Goal: Information Seeking & Learning: Learn about a topic

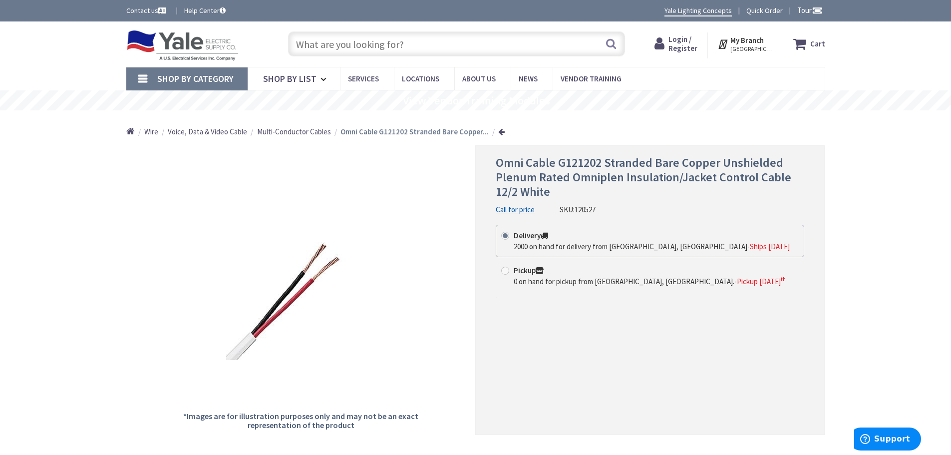
click at [149, 131] on span "Wire" at bounding box center [151, 131] width 14 height 9
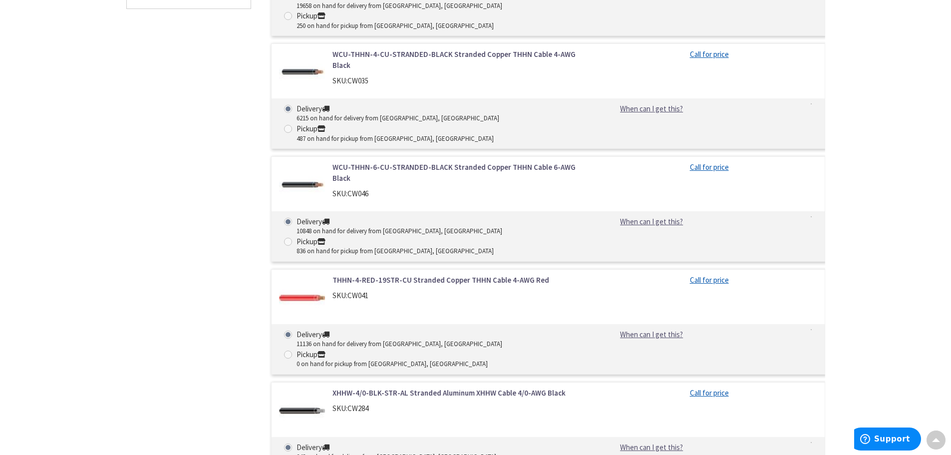
scroll to position [752, 0]
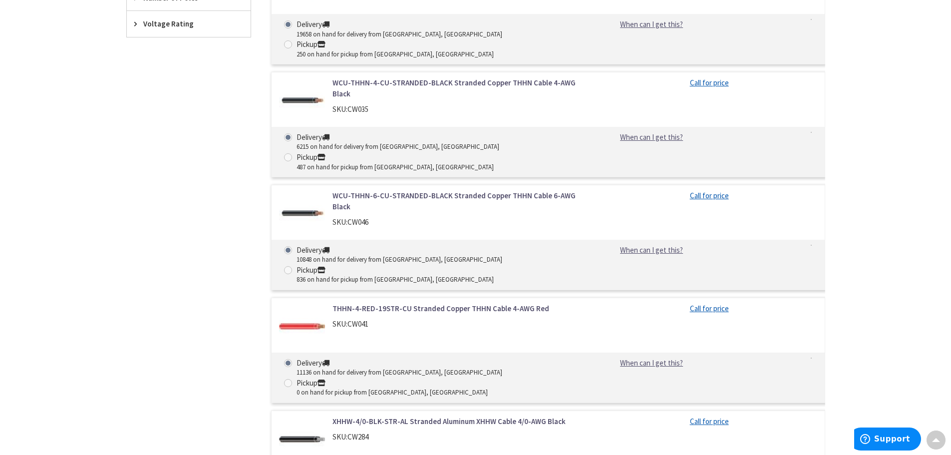
click at [388, 303] on link "THHN-4-RED-19STR-CU Stranded Copper THHN Cable 4-AWG Red" at bounding box center [460, 308] width 254 height 10
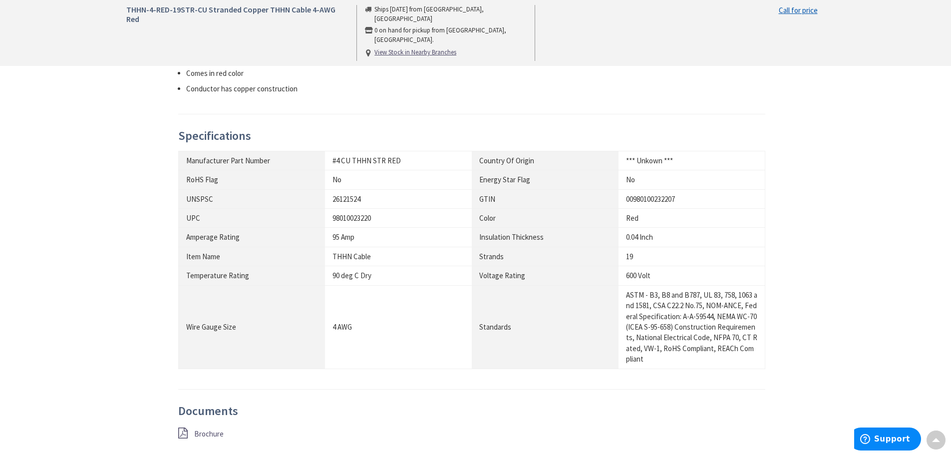
scroll to position [744, 0]
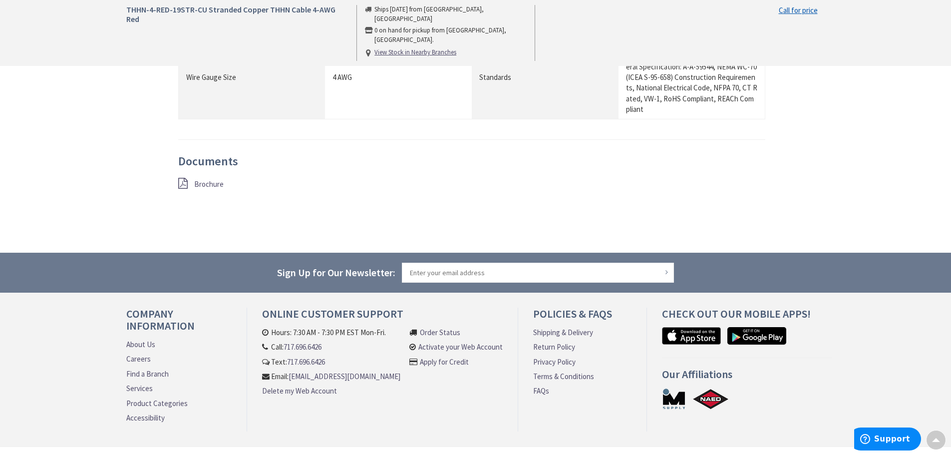
click at [208, 183] on span "Brochure" at bounding box center [208, 183] width 29 height 9
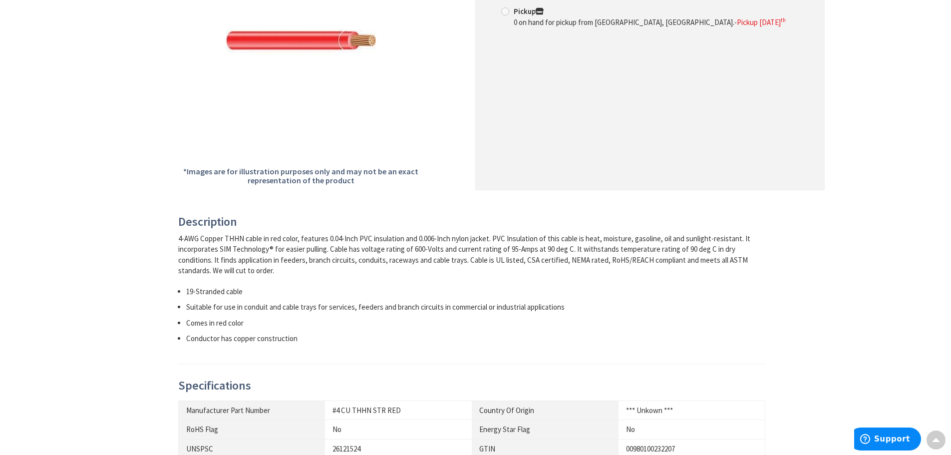
scroll to position [0, 0]
